Goal: Register for event/course

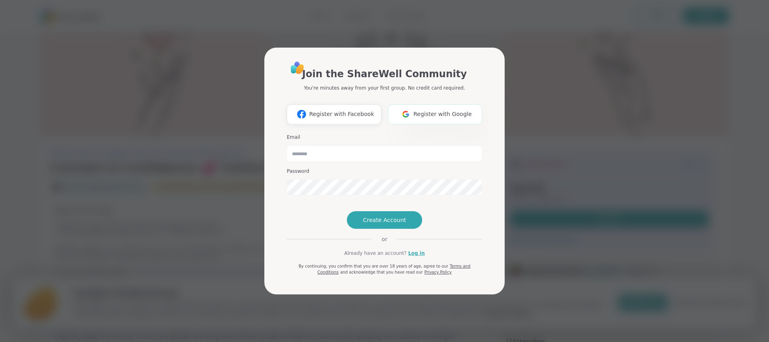
click at [427, 110] on span "Register with Google" at bounding box center [442, 114] width 58 height 8
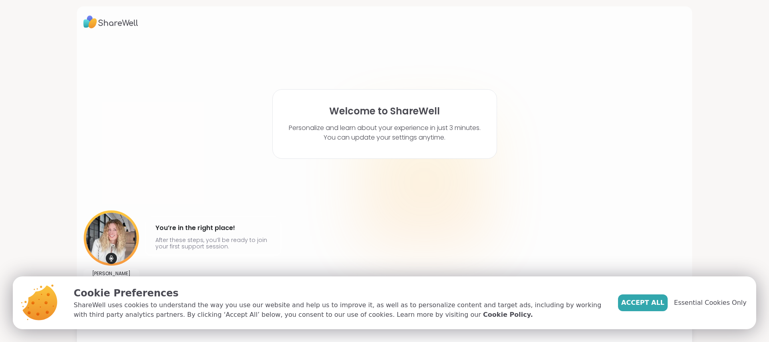
click at [640, 296] on button "Accept All" at bounding box center [643, 303] width 50 height 17
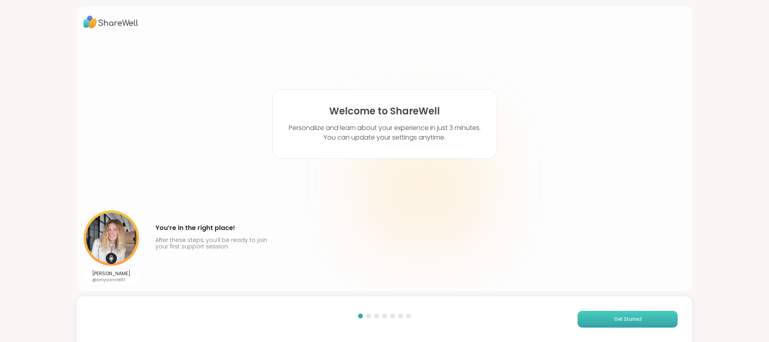
click at [620, 322] on span "Get Started" at bounding box center [628, 319] width 28 height 7
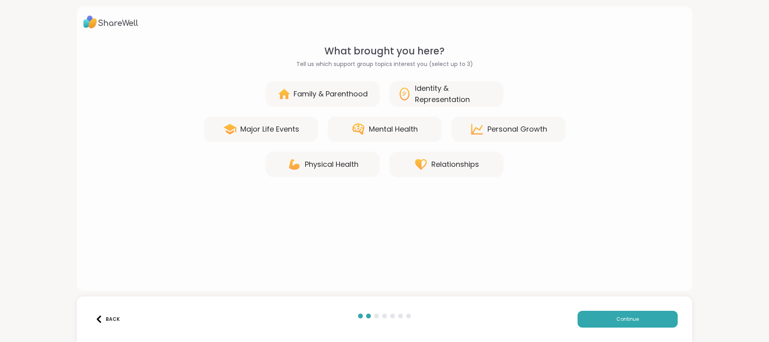
click at [513, 135] on div "Personal Growth" at bounding box center [517, 129] width 60 height 11
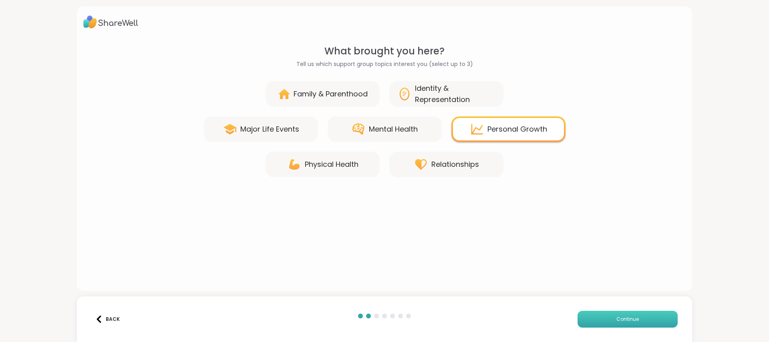
click at [606, 322] on button "Continue" at bounding box center [628, 319] width 100 height 17
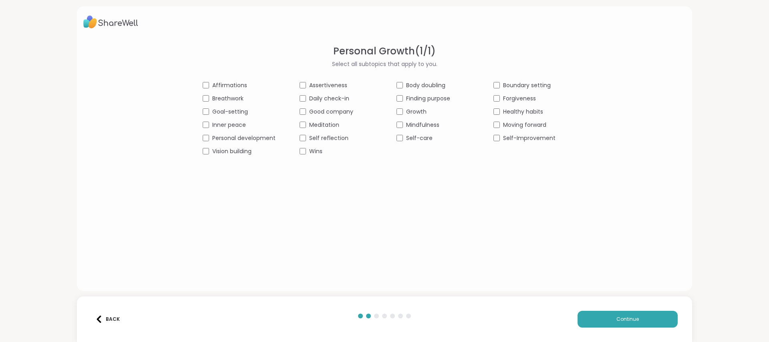
click at [209, 103] on div "Affirmations Assertiveness Body doubling Boundary setting Breathwork Daily chec…" at bounding box center [385, 118] width 364 height 75
click at [301, 102] on div "Daily check-in" at bounding box center [336, 99] width 73 height 8
click at [406, 85] on span "Body doubling" at bounding box center [425, 85] width 39 height 8
click at [406, 110] on span "Growth" at bounding box center [416, 112] width 20 height 8
click at [405, 125] on div "Mindfulness" at bounding box center [433, 125] width 73 height 8
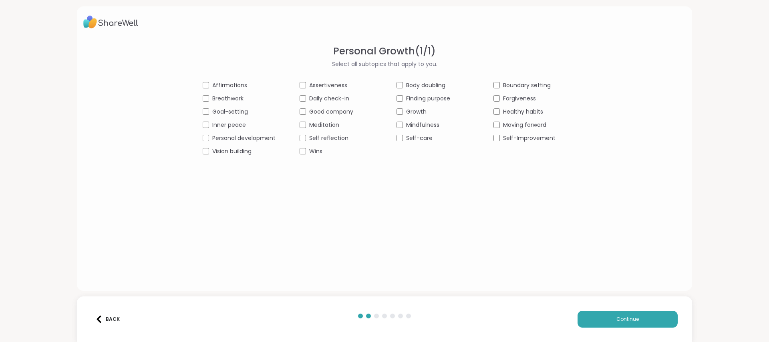
drag, startPoint x: 403, startPoint y: 137, endPoint x: 473, endPoint y: 117, distance: 72.4
click at [405, 137] on div "Self-care" at bounding box center [433, 138] width 73 height 8
click at [608, 322] on button "Continue" at bounding box center [628, 319] width 100 height 17
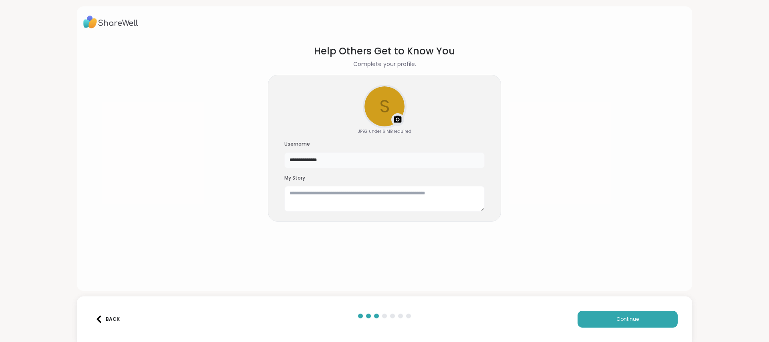
click at [375, 166] on input "**********" at bounding box center [384, 161] width 200 height 16
type input "*"
type input "**********"
click at [397, 121] on img at bounding box center [398, 120] width 10 height 10
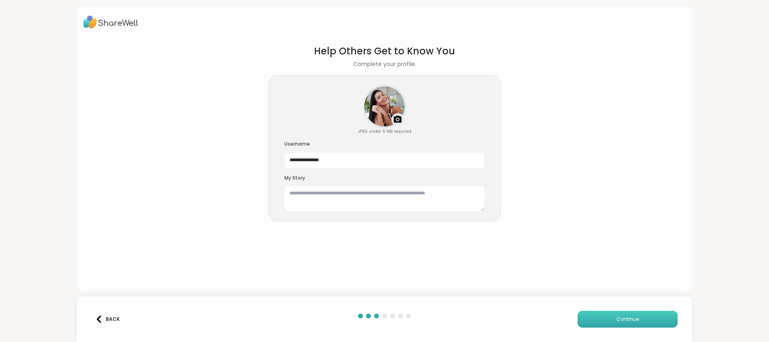
click at [611, 321] on button "Continue" at bounding box center [628, 319] width 100 height 17
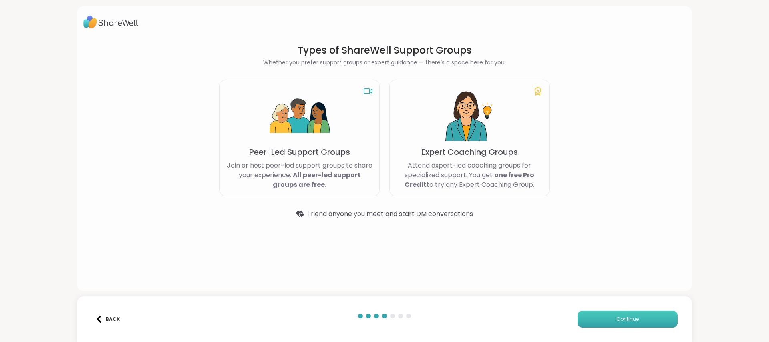
click at [611, 321] on button "Continue" at bounding box center [628, 319] width 100 height 17
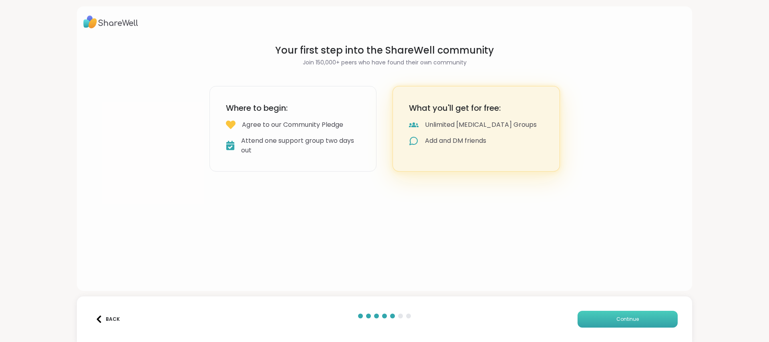
click at [605, 322] on button "Continue" at bounding box center [628, 319] width 100 height 17
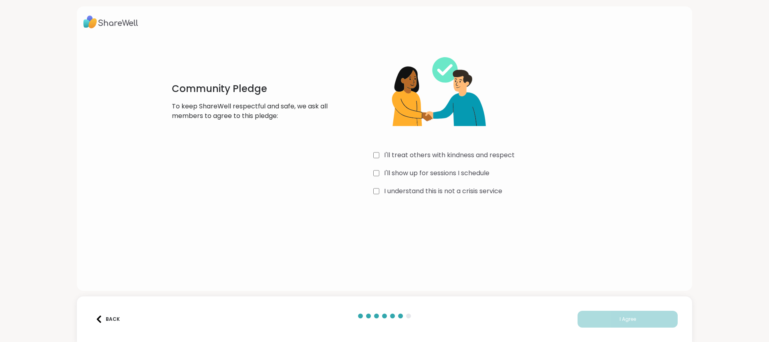
click at [415, 155] on label "I'll treat others with kindness and respect" at bounding box center [449, 156] width 131 height 10
click at [411, 171] on label "I'll show up for sessions I schedule" at bounding box center [436, 174] width 105 height 10
click at [412, 190] on label "I understand this is not a crisis service" at bounding box center [443, 192] width 118 height 10
click at [604, 326] on button "I Agree" at bounding box center [628, 319] width 100 height 17
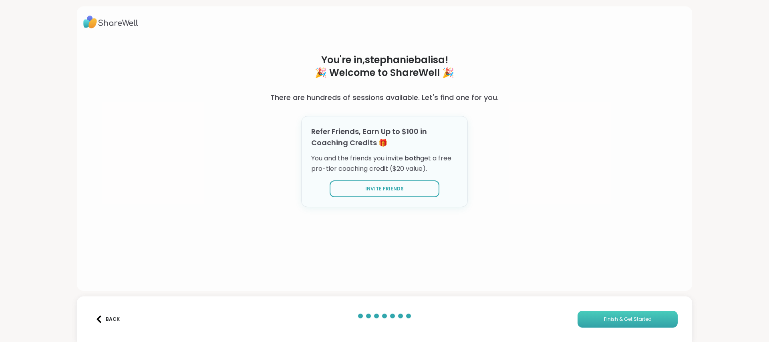
click at [609, 316] on span "Finish & Get Started" at bounding box center [628, 319] width 48 height 7
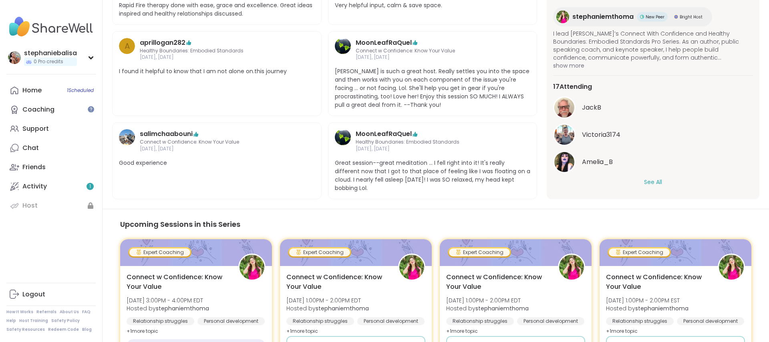
scroll to position [465, 0]
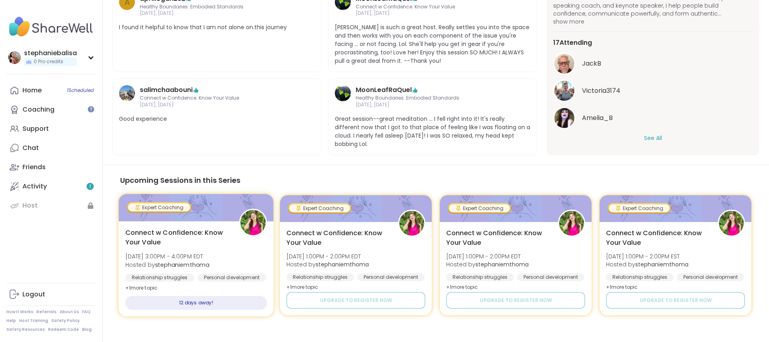
click at [203, 234] on span "Connect w Confidence: Know Your Value" at bounding box center [177, 238] width 105 height 20
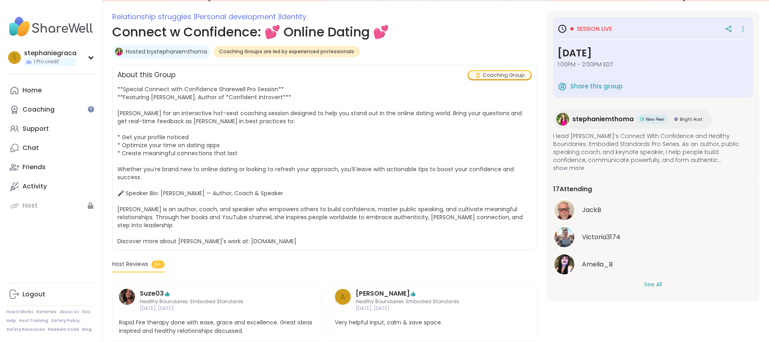
scroll to position [103, 0]
click at [741, 34] on icon at bounding box center [743, 29] width 8 height 11
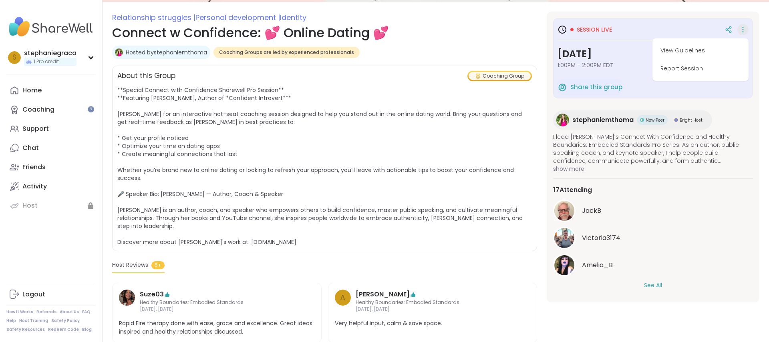
click at [352, 198] on span "**Special Connect with Confidence Sharewell Pro Session** **Featuring [PERSON_N…" at bounding box center [324, 166] width 415 height 160
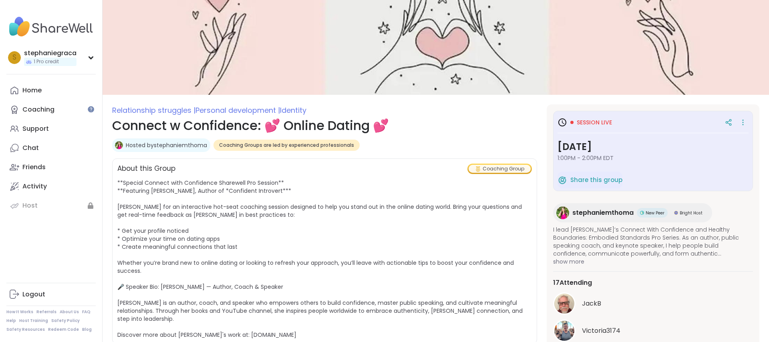
scroll to position [0, 0]
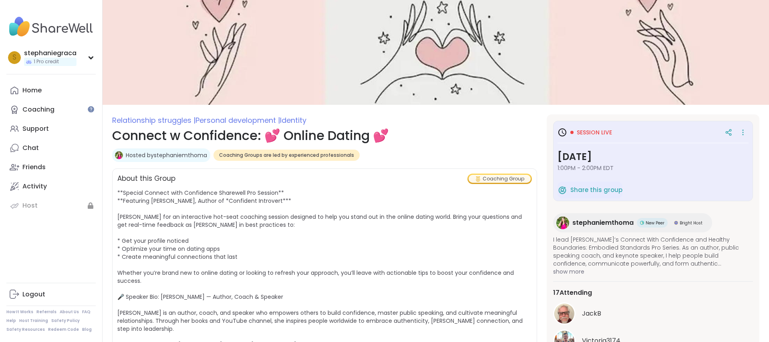
click at [592, 133] on span "Session live" at bounding box center [594, 133] width 35 height 8
click at [63, 114] on link "Coaching" at bounding box center [50, 109] width 89 height 19
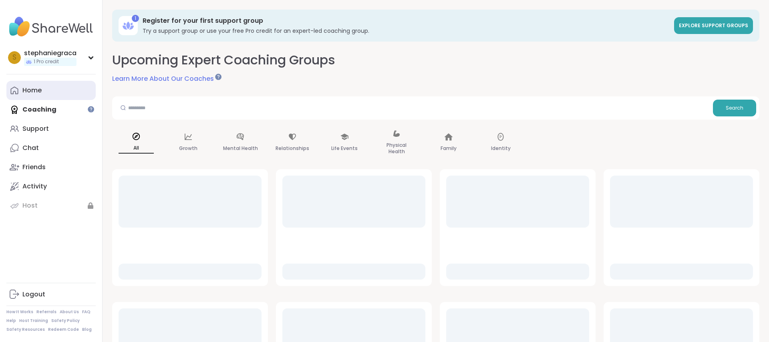
click at [72, 97] on link "Home" at bounding box center [50, 90] width 89 height 19
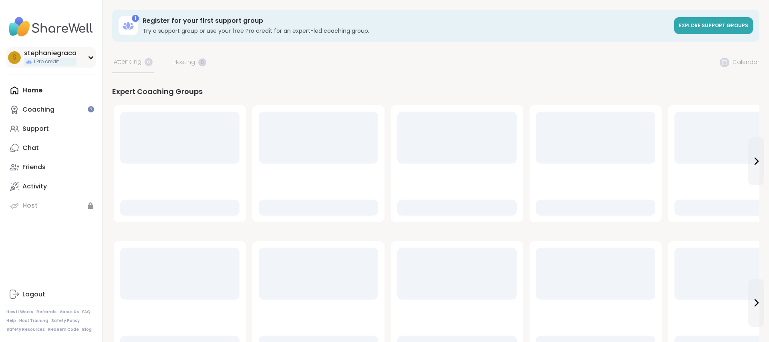
click at [94, 59] on div "s stephaniegraca 1 Pro credit" at bounding box center [50, 57] width 89 height 20
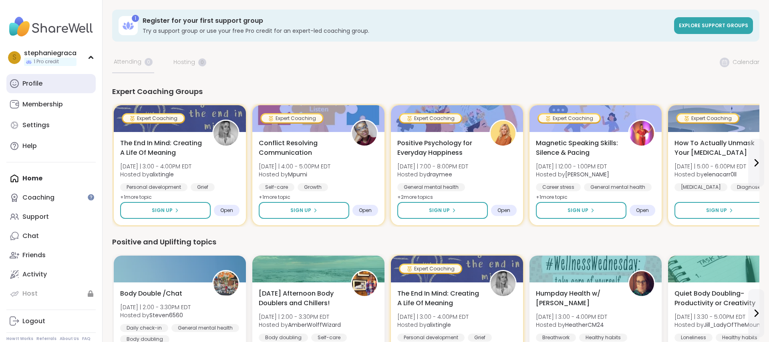
click at [47, 85] on link "Profile" at bounding box center [50, 83] width 89 height 19
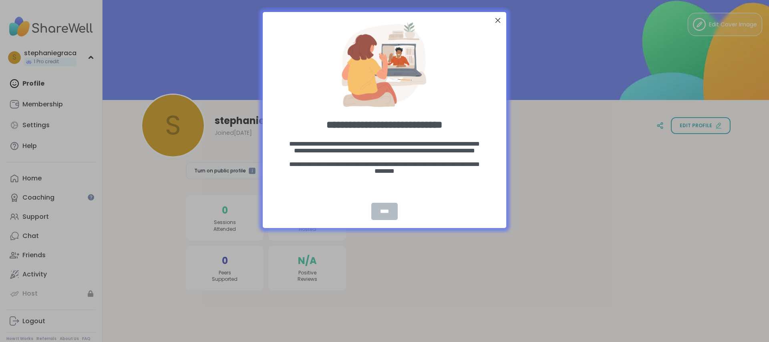
click at [388, 211] on div "****" at bounding box center [384, 211] width 26 height 17
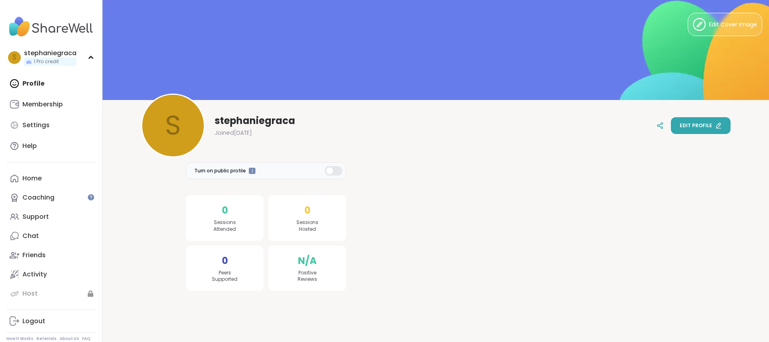
click at [713, 132] on button "Edit profile" at bounding box center [701, 125] width 60 height 17
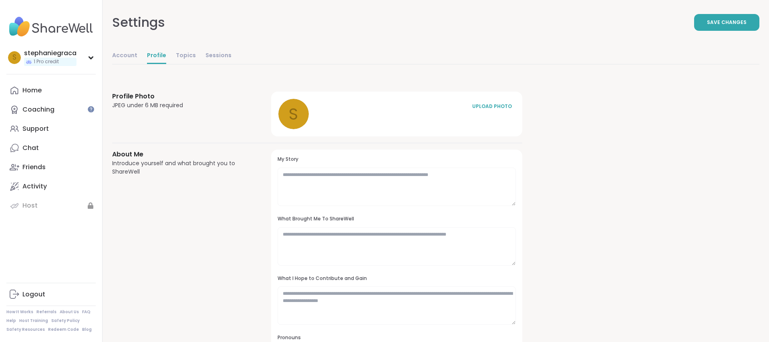
click at [141, 61] on div "Account Profile Topics Sessions" at bounding box center [171, 56] width 119 height 16
click at [128, 58] on link "Account" at bounding box center [124, 56] width 25 height 16
select select "**"
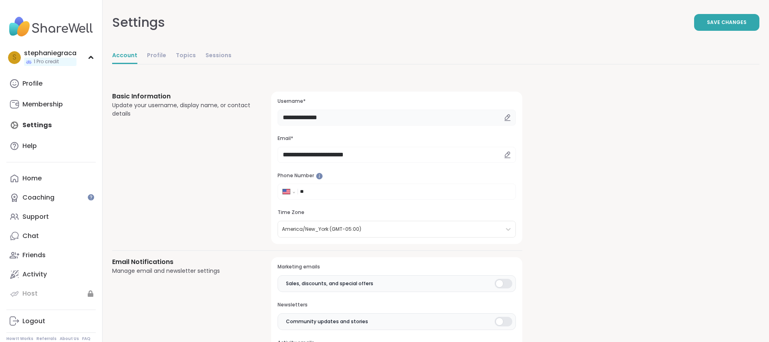
click at [320, 119] on input "**********" at bounding box center [397, 118] width 238 height 16
type input "**********"
click at [326, 194] on input "**" at bounding box center [405, 192] width 211 height 8
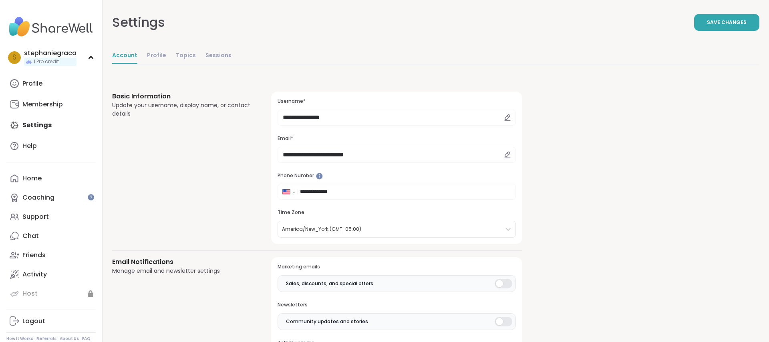
click at [311, 192] on input "**********" at bounding box center [405, 192] width 211 height 8
type input "**********"
click at [720, 24] on span "Save Changes" at bounding box center [727, 22] width 40 height 7
click at [55, 179] on link "Home" at bounding box center [50, 178] width 89 height 19
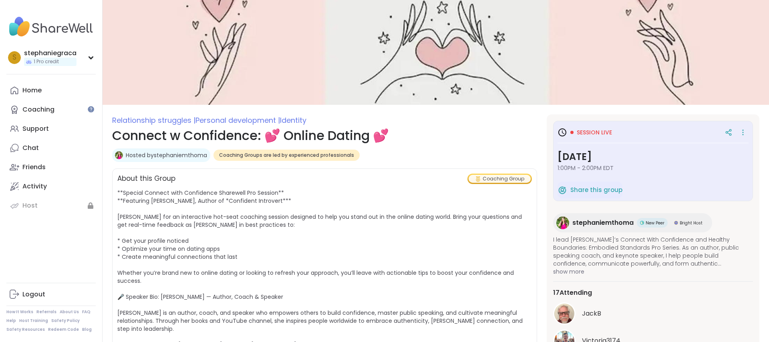
click at [577, 134] on span "Session live" at bounding box center [594, 133] width 35 height 8
click at [562, 135] on icon at bounding box center [563, 133] width 10 height 10
click at [749, 132] on div "Session live Wednesday, Sep 10 1:00PM - 2:00PM EDT Share this group" at bounding box center [653, 161] width 200 height 81
click at [737, 135] on div at bounding box center [734, 132] width 27 height 14
click at [743, 132] on icon at bounding box center [743, 132] width 8 height 11
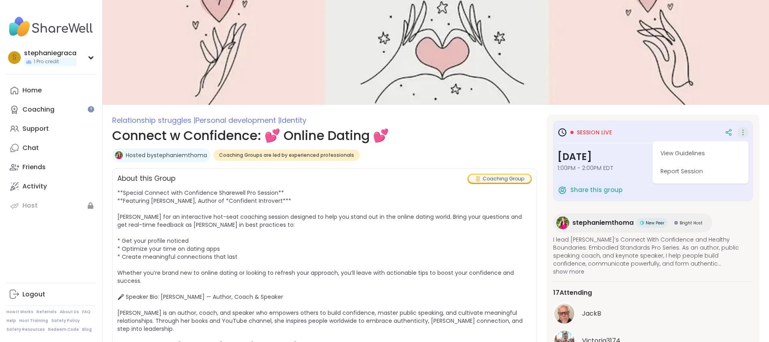
click at [603, 164] on span "1:00PM - 2:00PM EDT" at bounding box center [653, 168] width 191 height 8
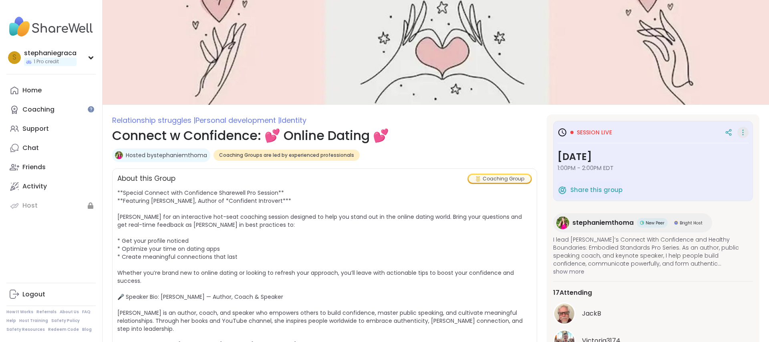
click at [743, 137] on icon at bounding box center [743, 132] width 8 height 11
click at [725, 145] on button "View Guidelines" at bounding box center [701, 154] width 90 height 18
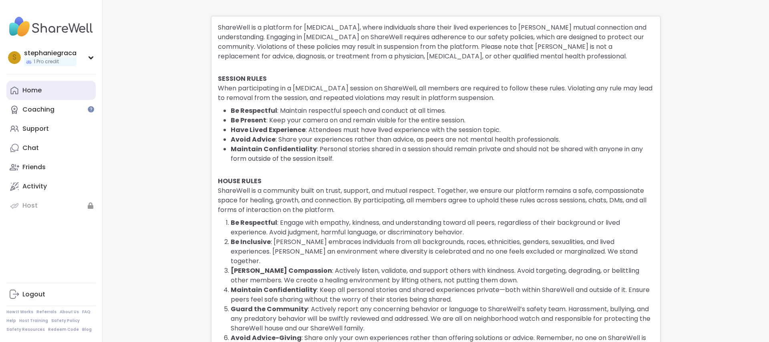
click at [65, 93] on link "Home" at bounding box center [50, 90] width 89 height 19
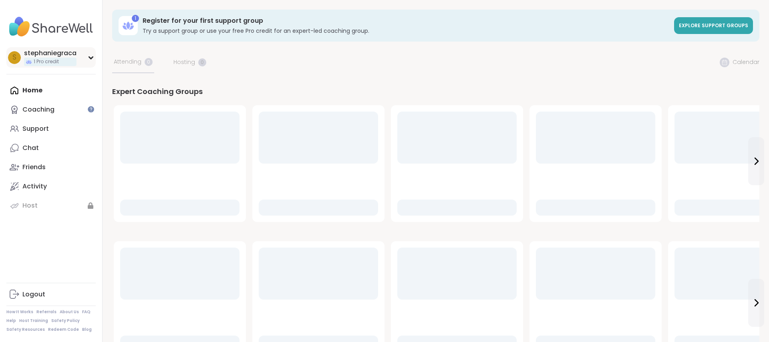
click at [86, 53] on div "s stephaniegraca 1 Pro credit" at bounding box center [50, 57] width 89 height 20
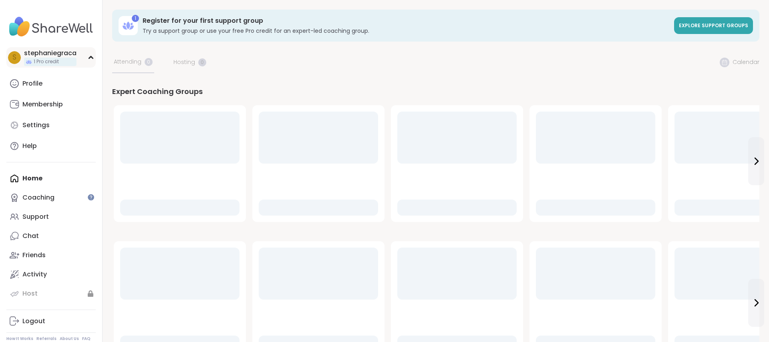
click at [86, 54] on div "s stephaniegraca 1 Pro credit" at bounding box center [50, 57] width 89 height 20
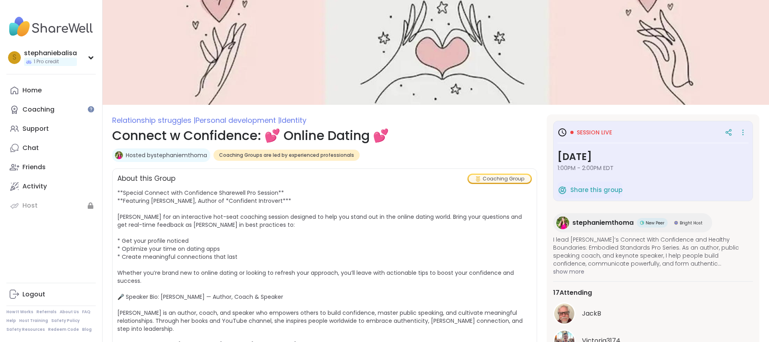
click at [149, 156] on link "Hosted by stephaniemthoma" at bounding box center [166, 155] width 81 height 8
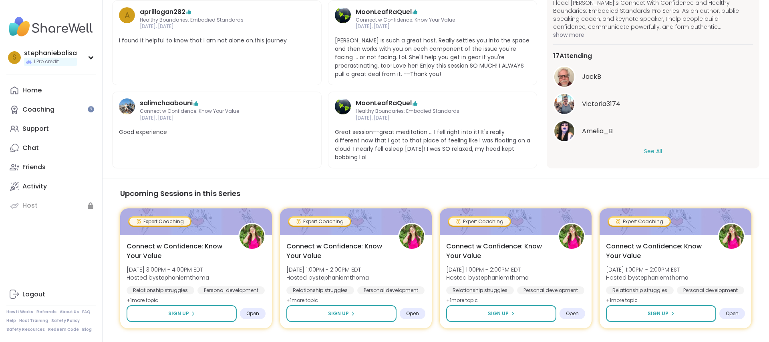
scroll to position [465, 0]
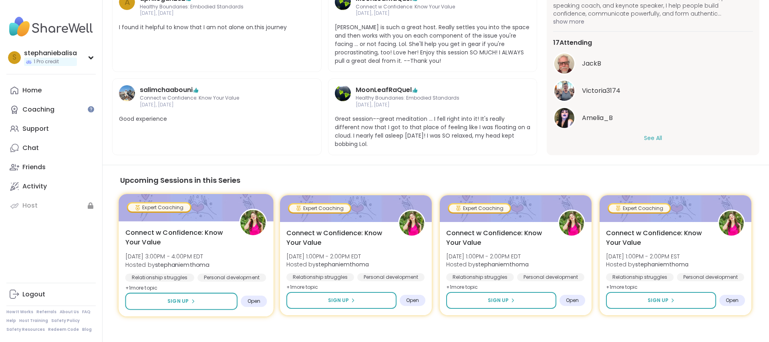
click at [195, 239] on div "Connect w Confidence: Know Your Value Mon, Sep 22 | 3:00PM - 4:00PM EDT Hosted …" at bounding box center [196, 260] width 142 height 65
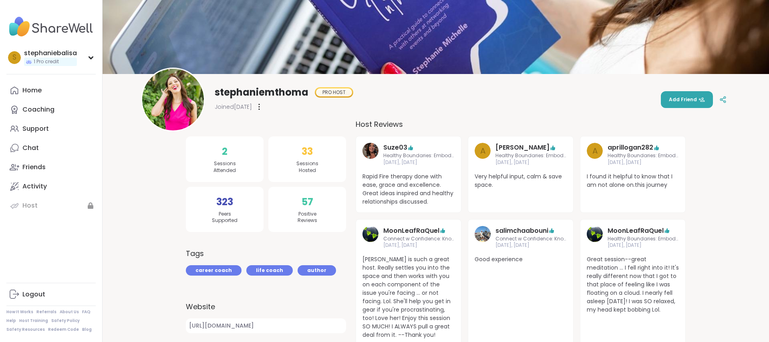
scroll to position [28, 0]
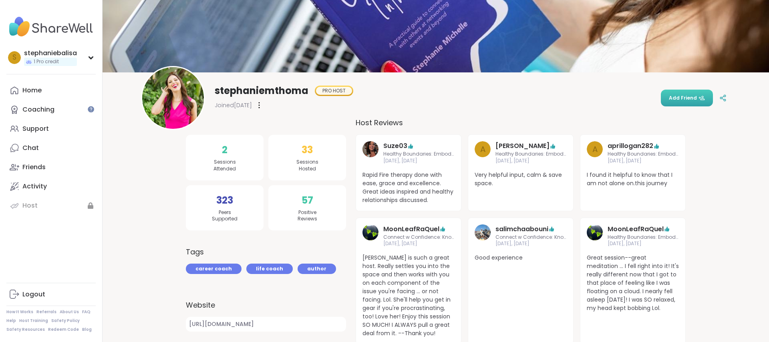
click at [699, 97] on icon at bounding box center [702, 98] width 6 height 6
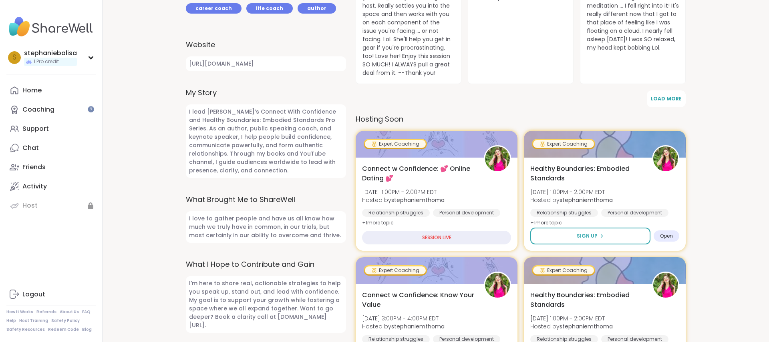
scroll to position [309, 0]
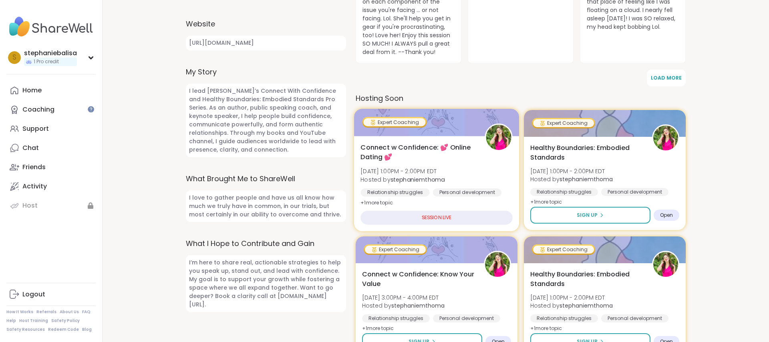
click at [432, 217] on div "SESSION LIVE" at bounding box center [436, 218] width 152 height 14
click at [397, 138] on div "Connect w Confidence: 💕 Online Dating 💕 [DATE] 1:00PM - 2:00PM EDT Hosted by st…" at bounding box center [436, 184] width 165 height 95
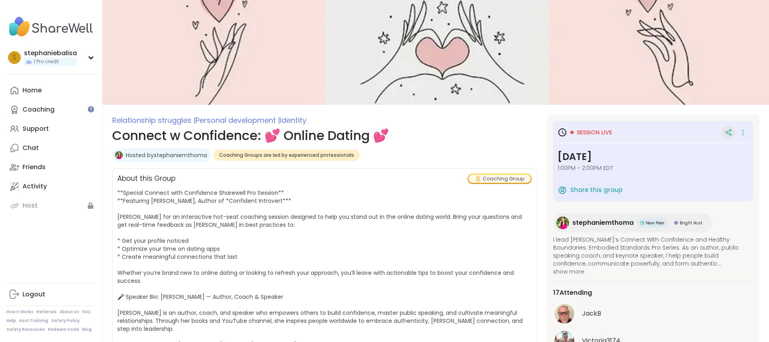
click at [735, 132] on div at bounding box center [728, 132] width 14 height 14
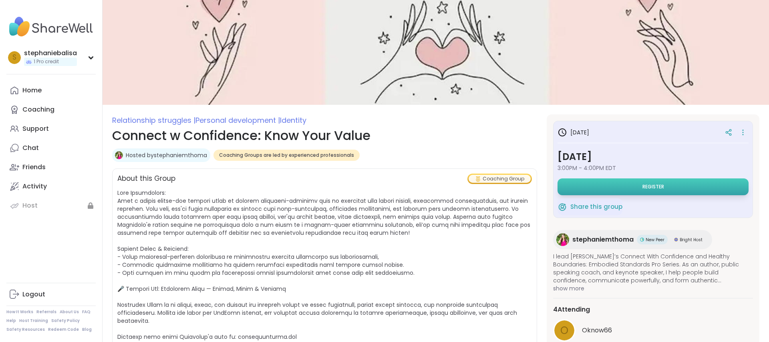
click at [602, 191] on button "Register" at bounding box center [653, 187] width 191 height 17
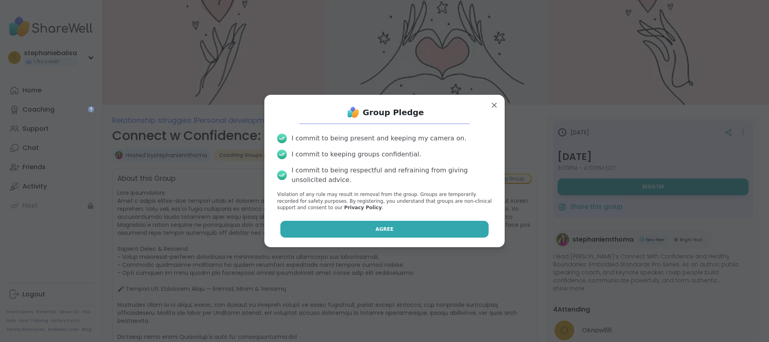
click at [465, 226] on button "Agree" at bounding box center [384, 229] width 209 height 17
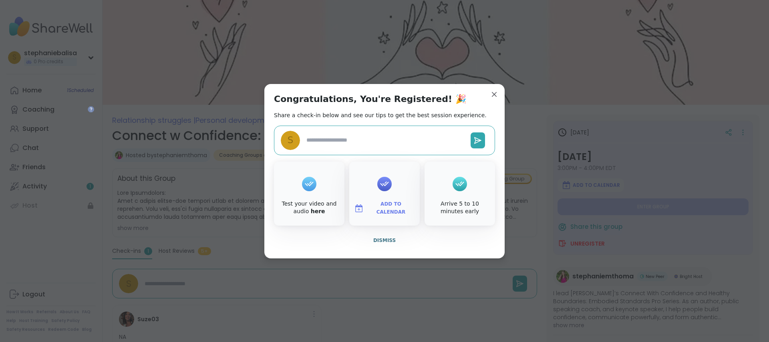
type textarea "*"
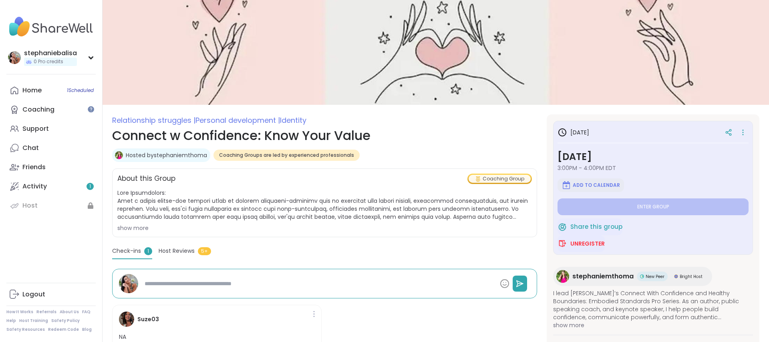
click at [606, 185] on span "Add to Calendar" at bounding box center [596, 185] width 47 height 6
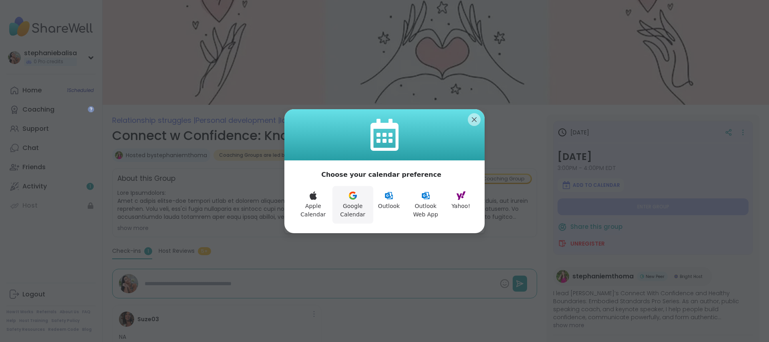
click at [350, 200] on icon at bounding box center [353, 196] width 10 height 10
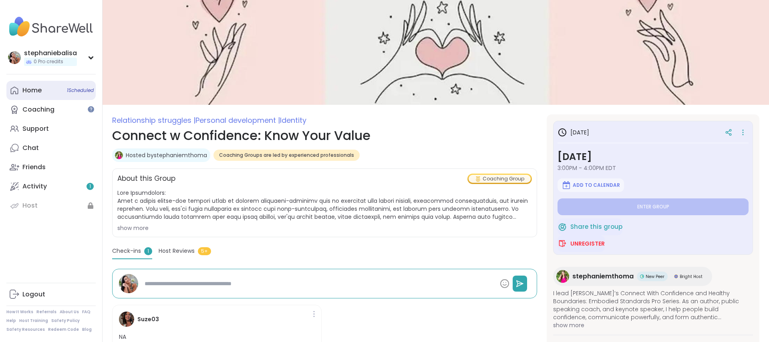
click at [55, 97] on link "Home 1 Scheduled" at bounding box center [50, 90] width 89 height 19
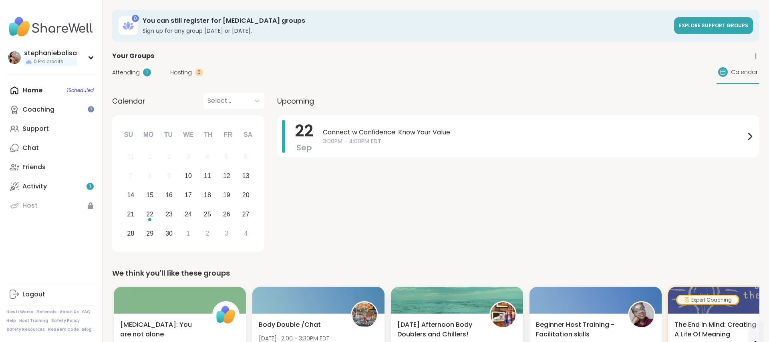
click at [45, 88] on div "Home 1 Scheduled Coaching Support Chat Friends Activity 1 Host" at bounding box center [50, 148] width 89 height 135
click at [18, 27] on img at bounding box center [50, 27] width 89 height 28
click at [723, 28] on span "Explore support groups" at bounding box center [713, 25] width 69 height 7
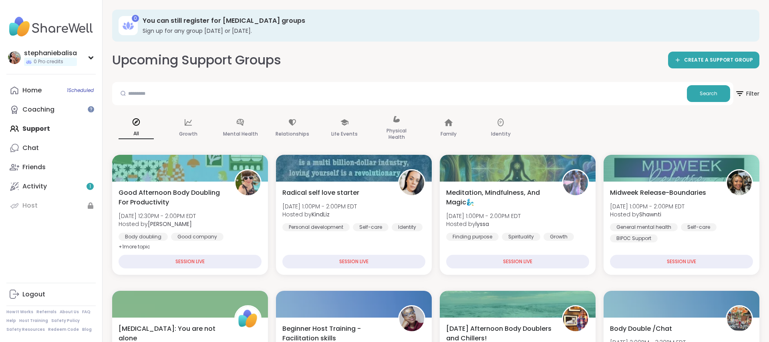
click at [77, 30] on img at bounding box center [50, 27] width 89 height 28
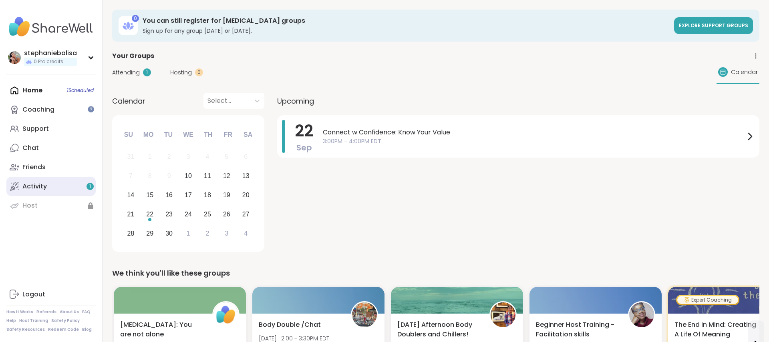
click at [29, 190] on div "Activity 1" at bounding box center [34, 186] width 24 height 9
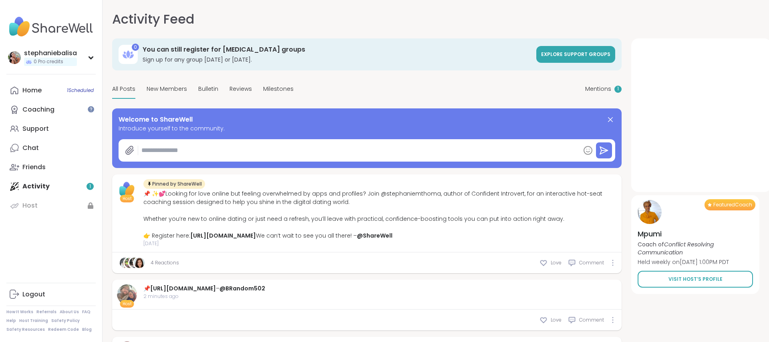
type textarea "*"
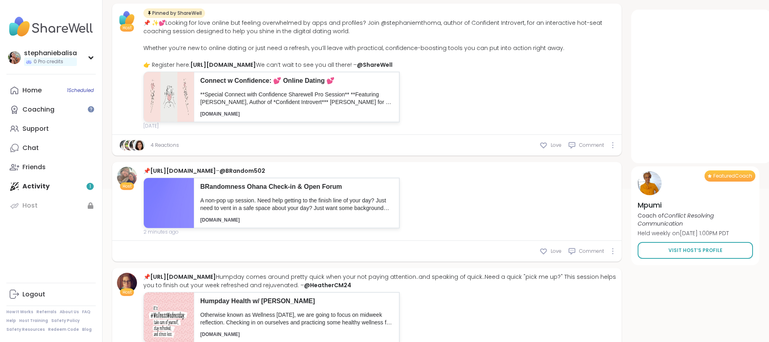
scroll to position [171, 0]
click at [676, 250] on span "Visit Host’s Profile" at bounding box center [696, 250] width 54 height 7
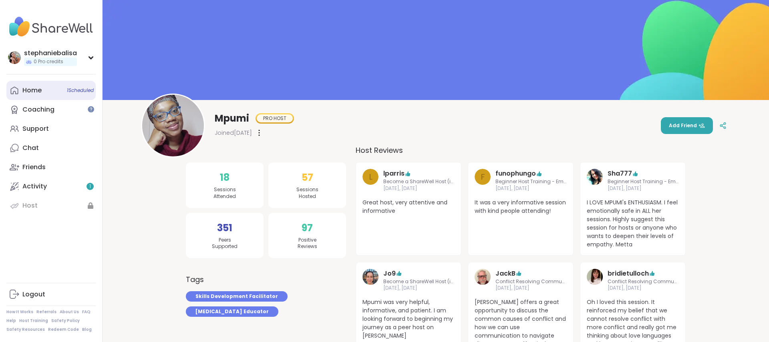
click at [29, 86] on div "Home 1 Scheduled" at bounding box center [31, 90] width 19 height 9
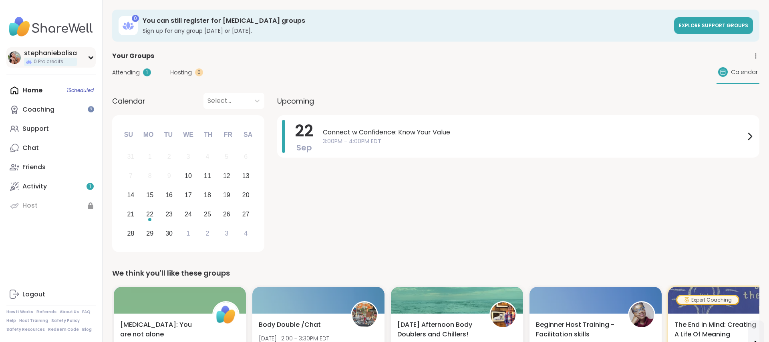
click at [83, 62] on div "stephaniebalisa 0 Pro credits" at bounding box center [50, 57] width 89 height 20
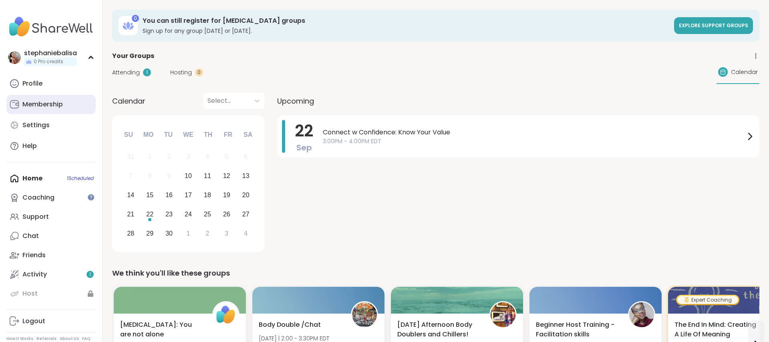
click at [58, 110] on link "Membership" at bounding box center [50, 104] width 89 height 19
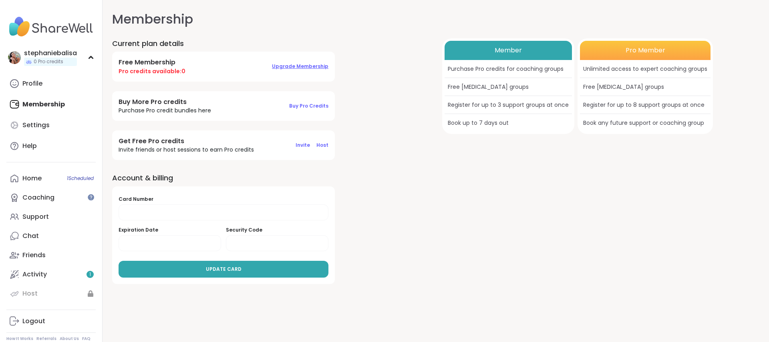
click at [302, 67] on span "Upgrade Membership" at bounding box center [300, 66] width 56 height 7
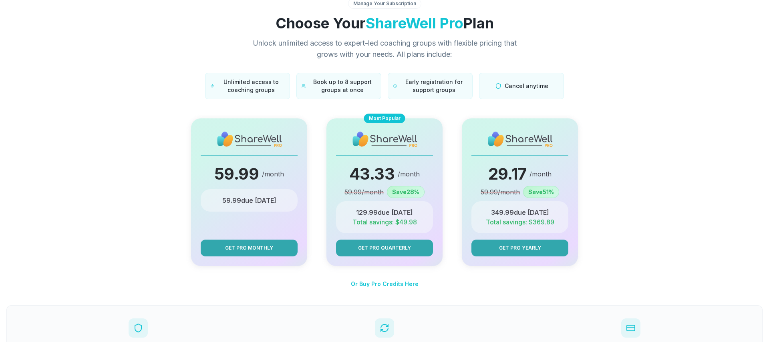
scroll to position [18, 0]
